Goal: Task Accomplishment & Management: Manage account settings

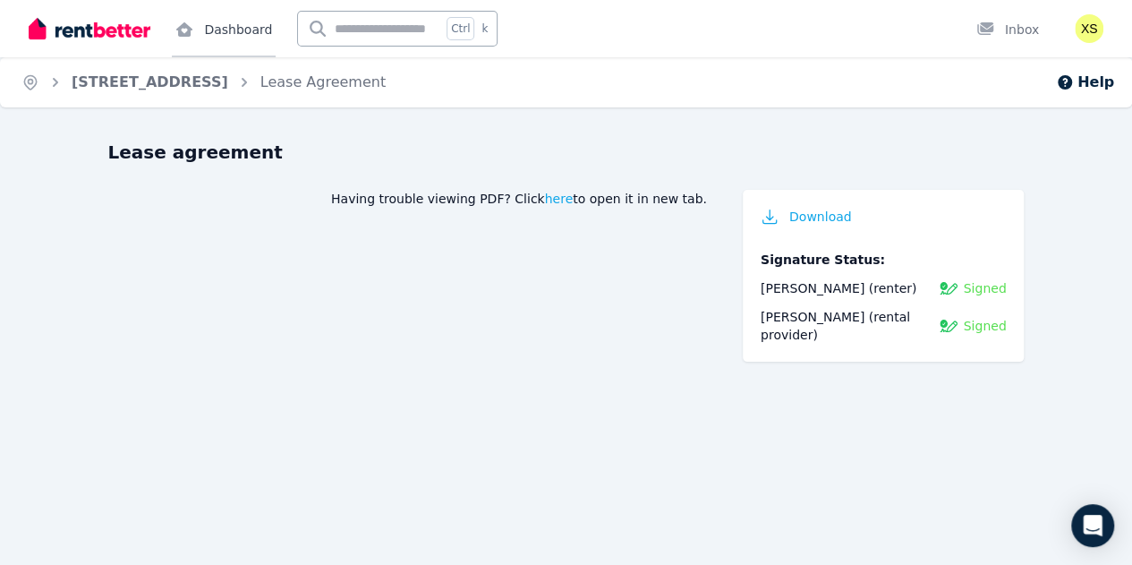
click at [232, 35] on link "Dashboard" at bounding box center [224, 28] width 104 height 57
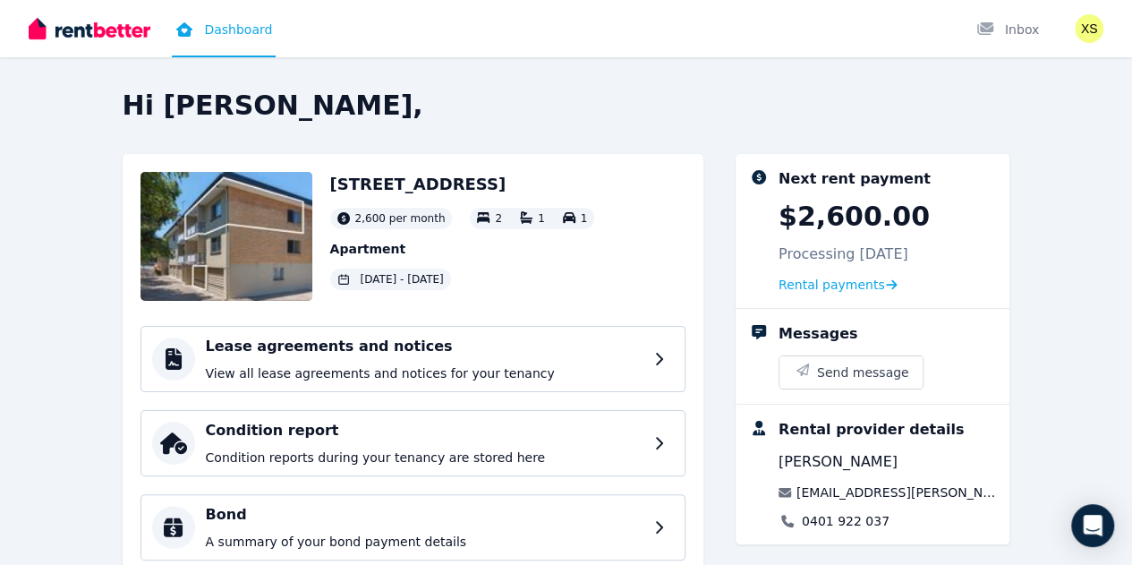
scroll to position [89, 0]
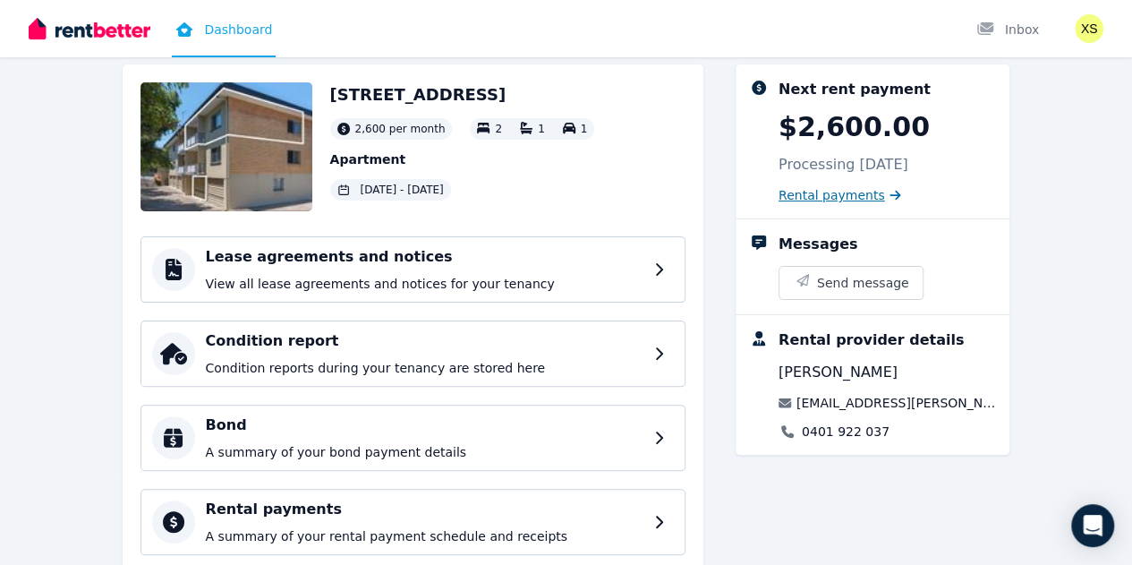
click at [885, 189] on span "Rental payments" at bounding box center [832, 195] width 106 height 18
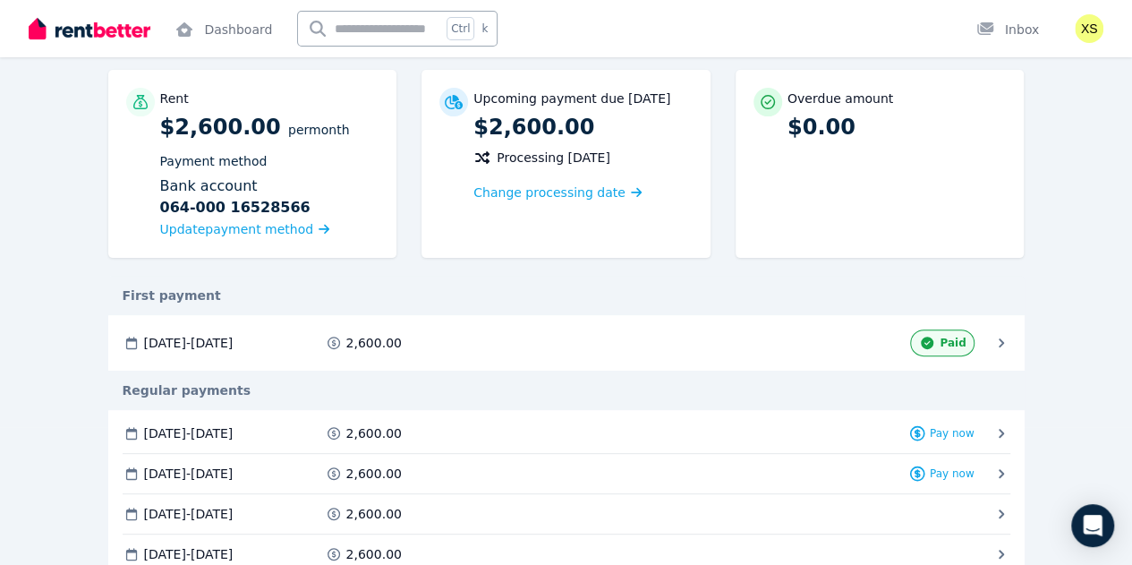
scroll to position [179, 0]
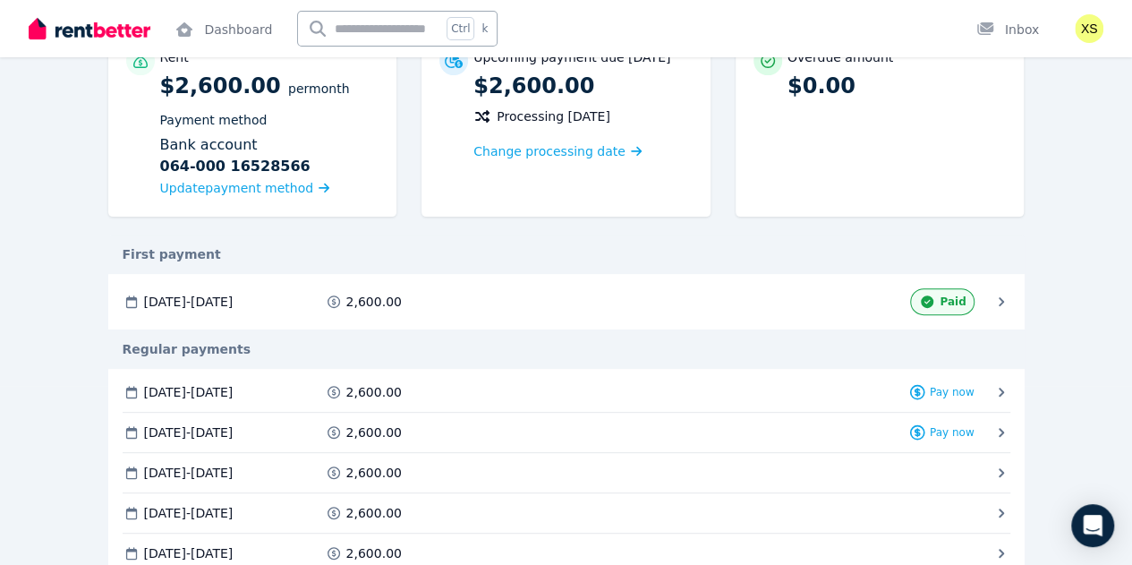
click at [0, 0] on span "Download" at bounding box center [0, 0] width 0 height 0
